Goal: Find specific page/section: Find specific page/section

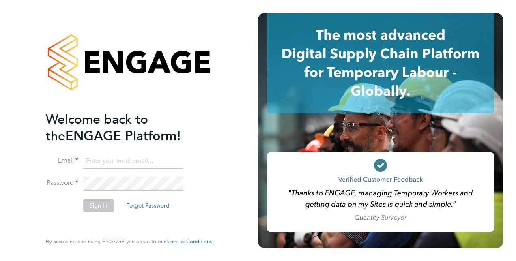
click at [144, 92] on input at bounding box center [133, 161] width 100 height 15
type input "[PERSON_NAME][EMAIL_ADDRESS][DOMAIN_NAME]"
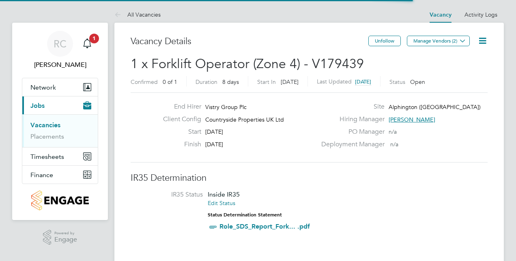
scroll to position [24, 57]
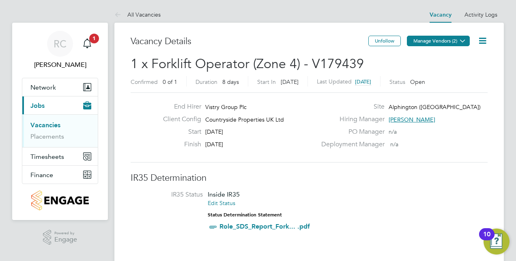
click at [461, 40] on icon at bounding box center [463, 41] width 6 height 6
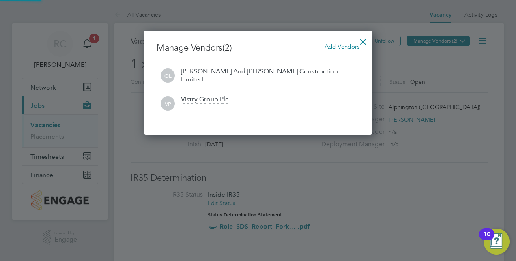
scroll to position [104, 229]
click at [364, 38] on div at bounding box center [363, 39] width 15 height 15
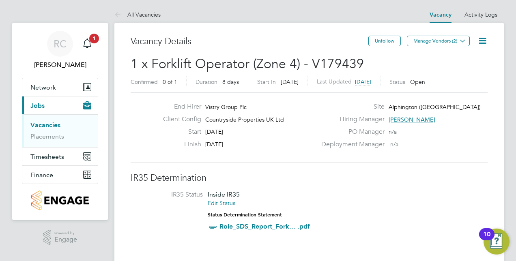
click at [479, 78] on div "Confirmed 0 of 1 Duration 8 days Start In 11 days ago Last Updated 5 days ago S…" at bounding box center [309, 82] width 357 height 13
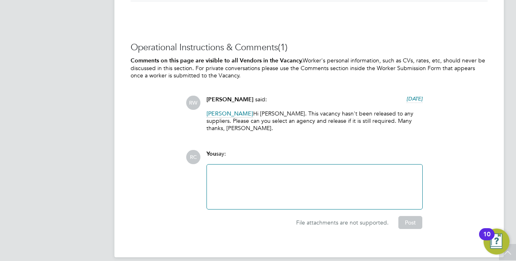
scroll to position [669, 0]
